Goal: Transaction & Acquisition: Obtain resource

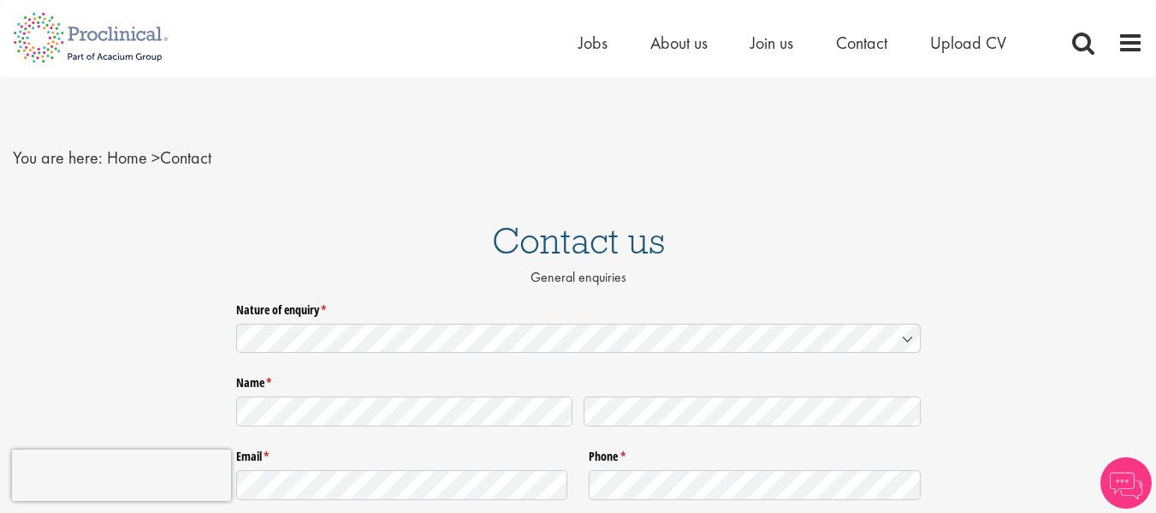
click at [981, 43] on span "Upload CV" at bounding box center [968, 43] width 76 height 22
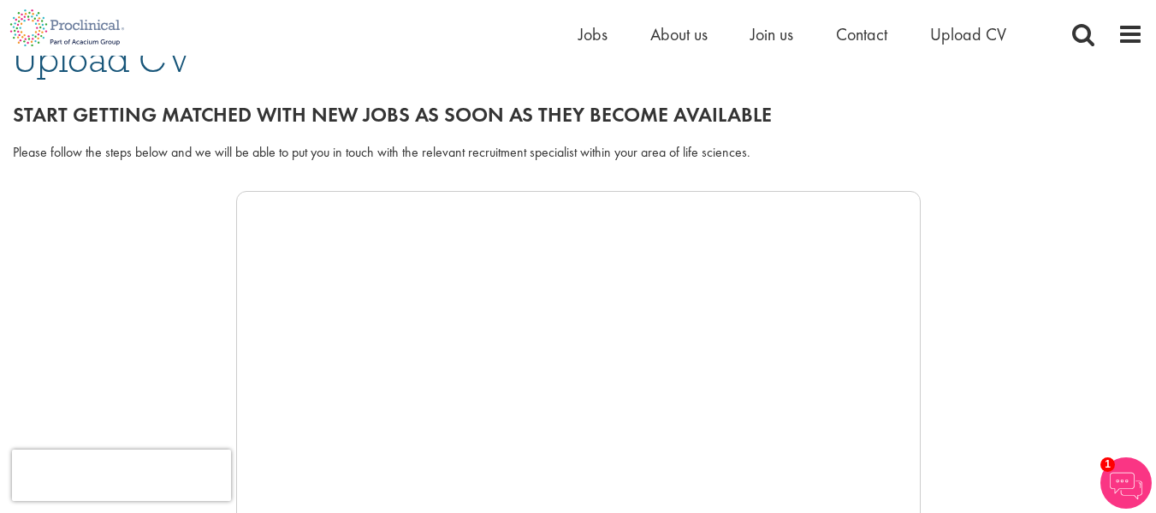
scroll to position [117, 0]
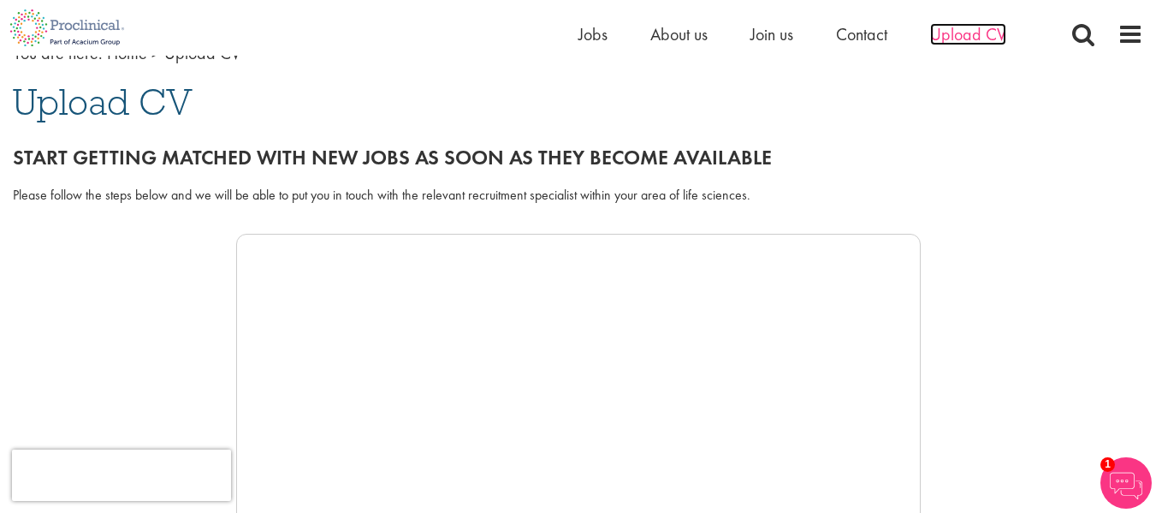
click at [959, 39] on span "Upload CV" at bounding box center [968, 34] width 76 height 22
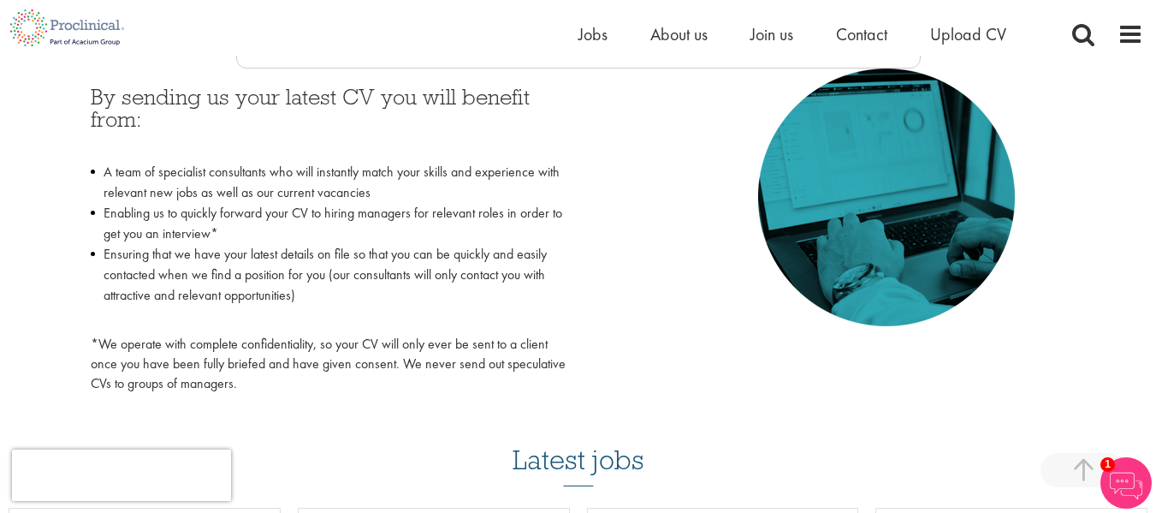
scroll to position [770, 0]
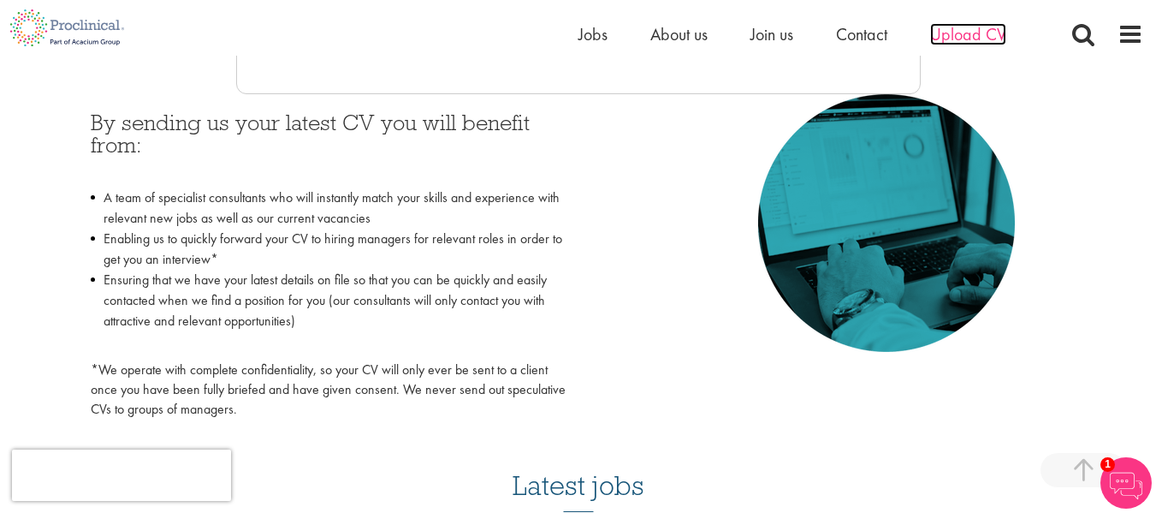
click at [963, 39] on span "Upload CV" at bounding box center [968, 34] width 76 height 22
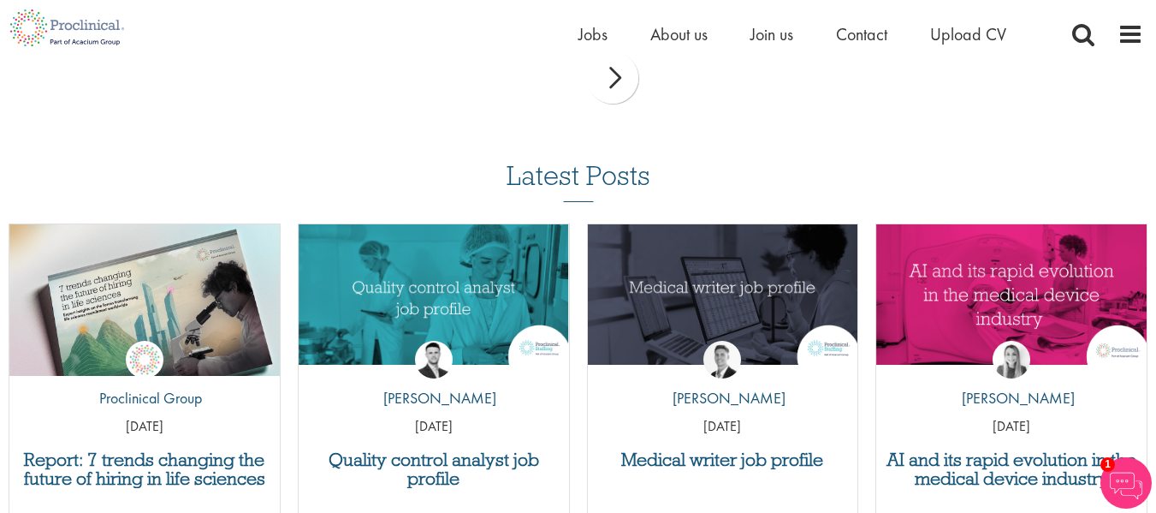
scroll to position [1626, 0]
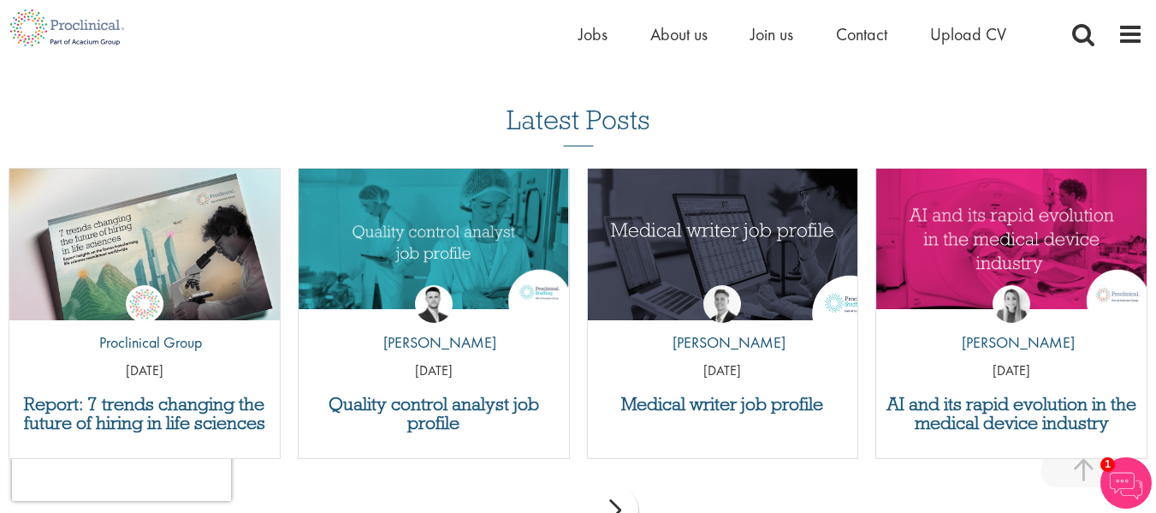
click at [728, 248] on img "Link to a post" at bounding box center [723, 239] width 324 height 169
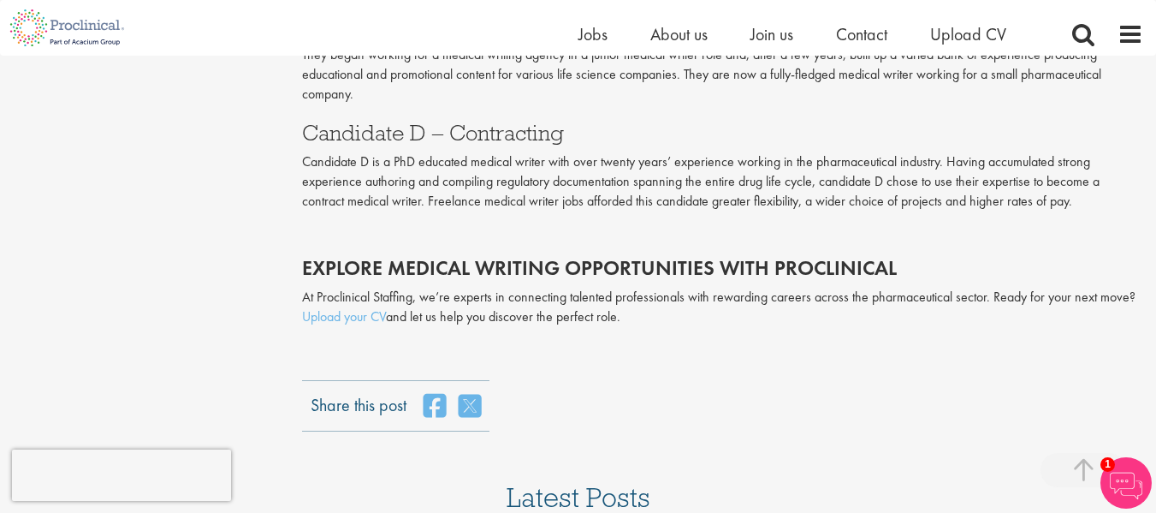
scroll to position [3509, 0]
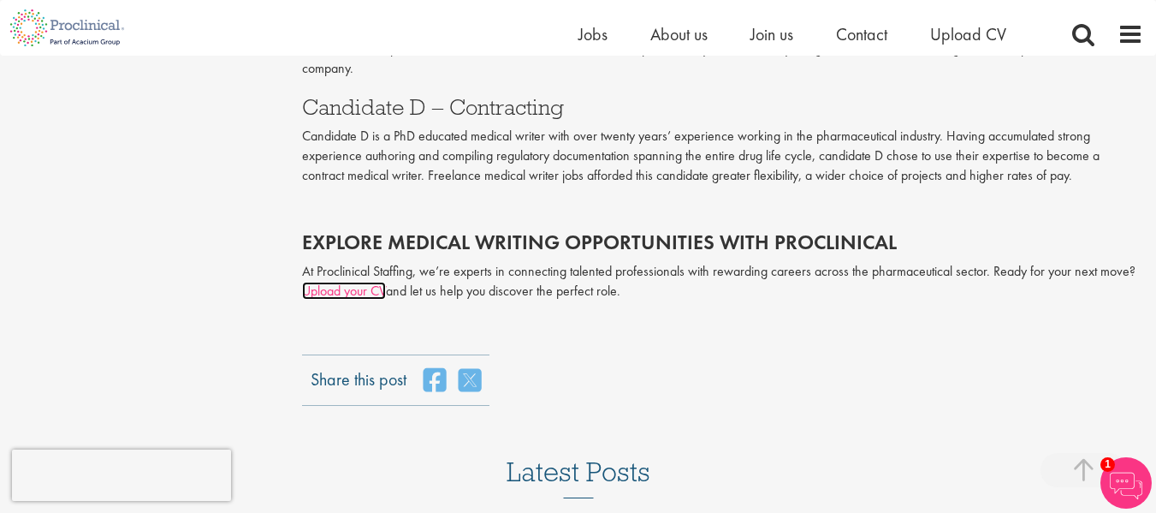
click at [366, 287] on link "Upload your CV" at bounding box center [344, 291] width 84 height 18
click at [342, 294] on link "Upload your CV" at bounding box center [344, 291] width 84 height 18
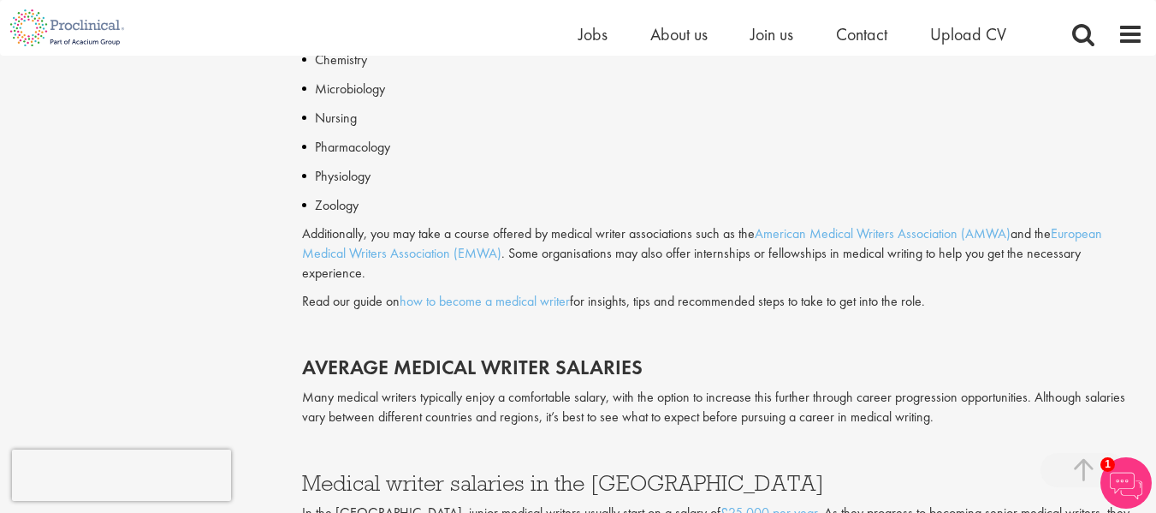
scroll to position [2140, 0]
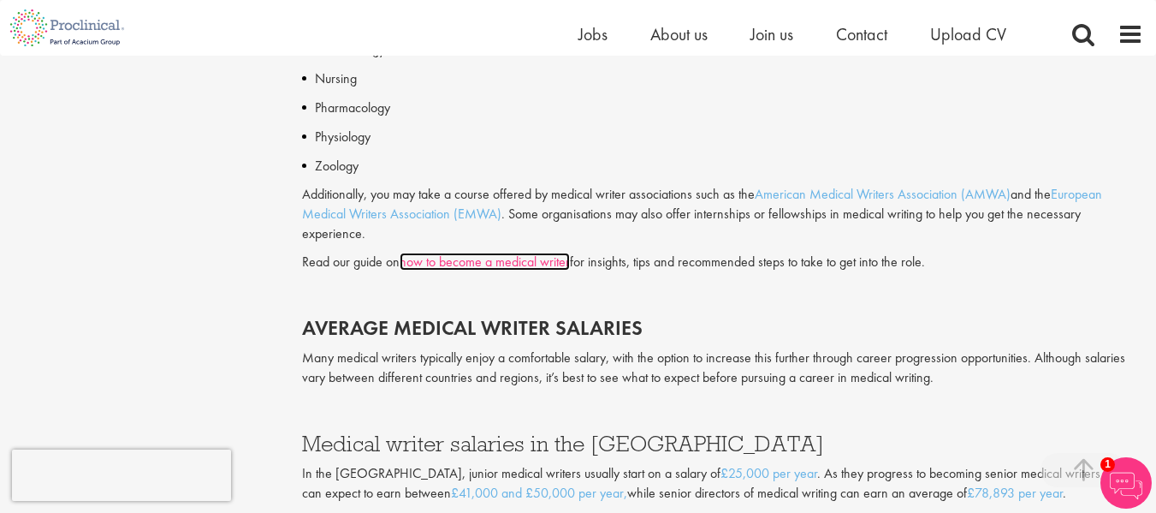
click at [513, 258] on link "how to become a medical writer" at bounding box center [485, 261] width 170 height 18
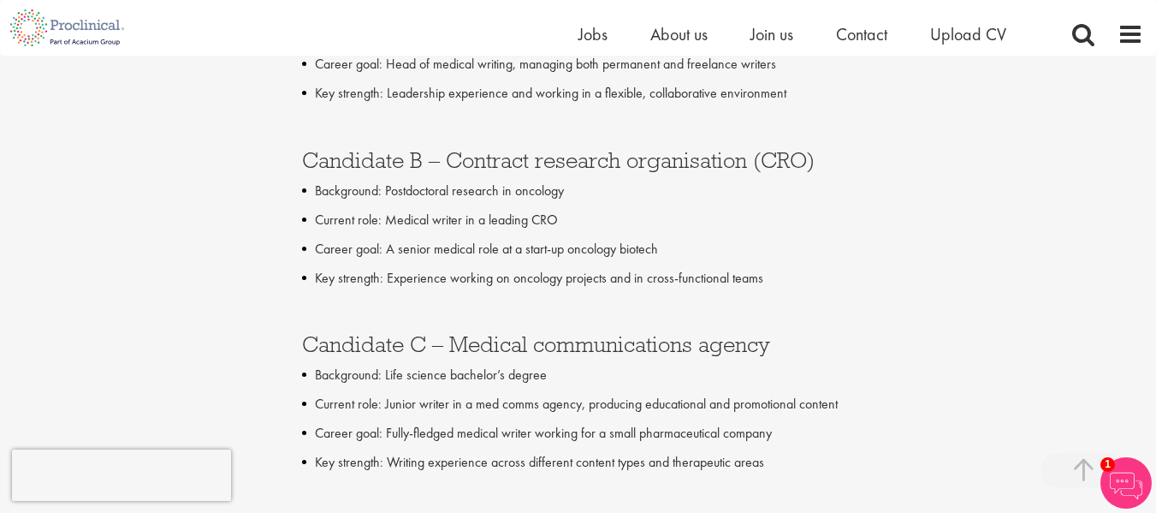
scroll to position [4108, 0]
